Goal: Task Accomplishment & Management: Manage account settings

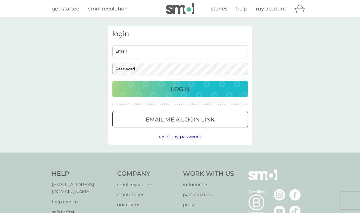
click at [157, 52] on input "Email" at bounding box center [180, 51] width 136 height 12
click at [174, 47] on input "Email" at bounding box center [180, 51] width 136 height 12
type input "mkristapele@gmail.com"
click at [177, 90] on p "Login" at bounding box center [180, 88] width 19 height 9
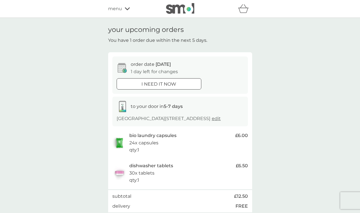
scroll to position [24, 0]
